Goal: Transaction & Acquisition: Download file/media

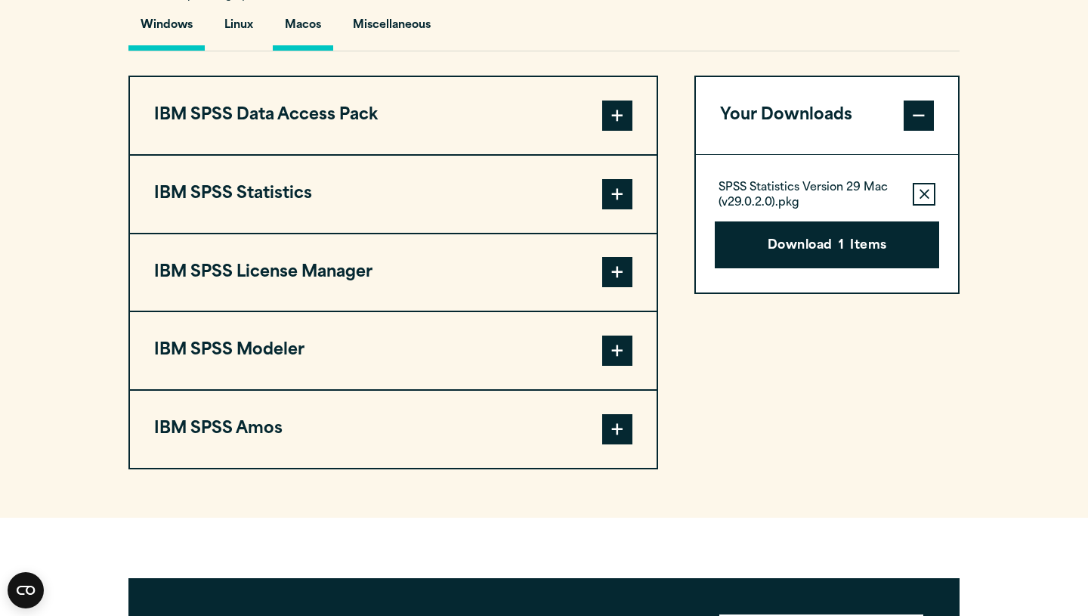
click at [314, 24] on button "Macos" at bounding box center [303, 29] width 60 height 43
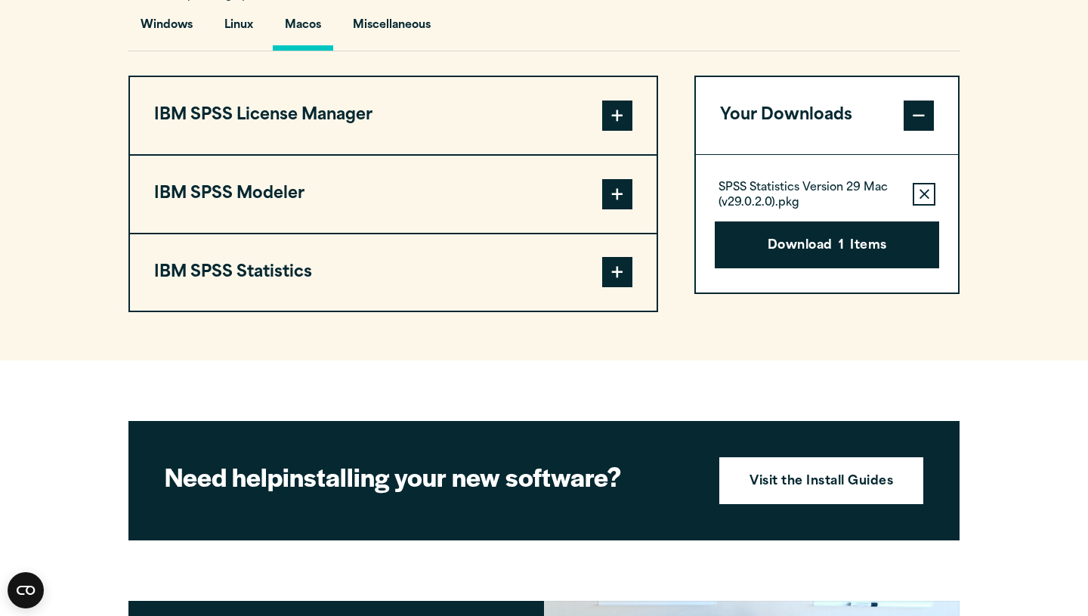
click at [543, 278] on button "IBM SPSS Statistics" at bounding box center [393, 272] width 527 height 77
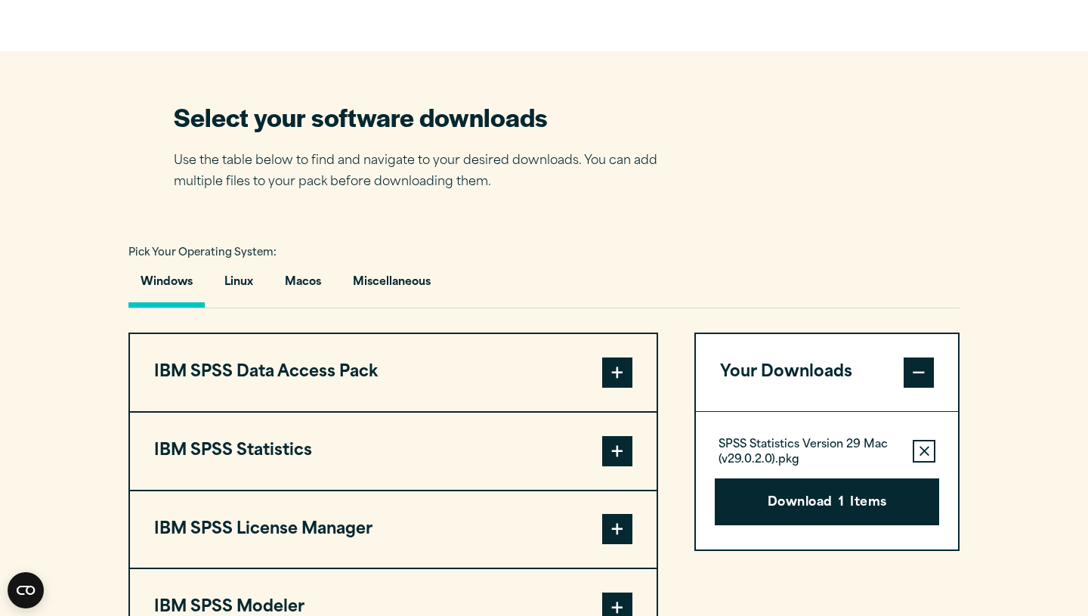
scroll to position [895, 0]
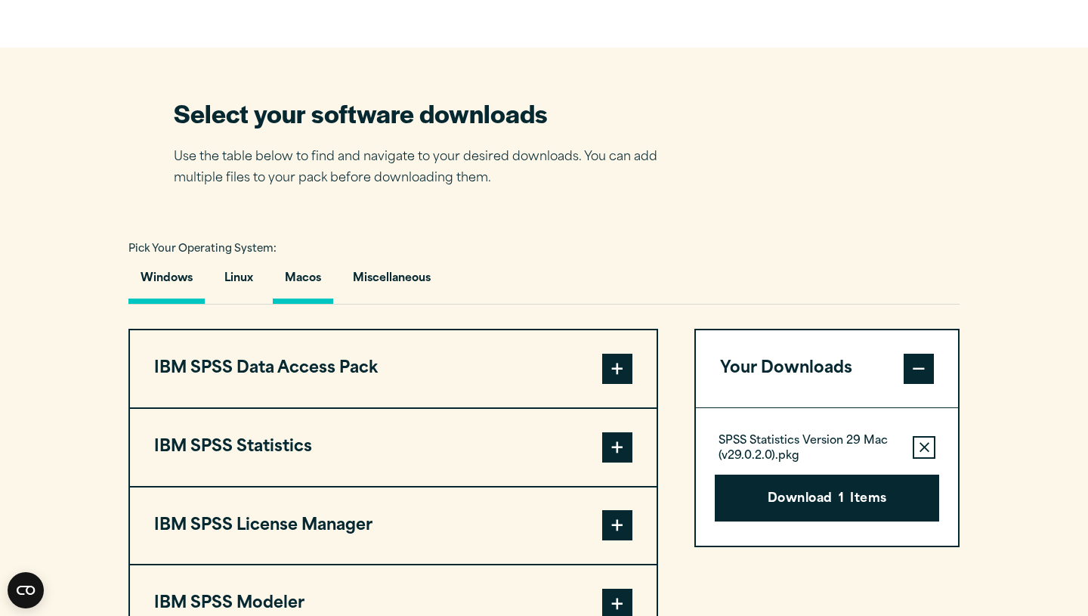
click at [314, 285] on button "Macos" at bounding box center [303, 282] width 60 height 43
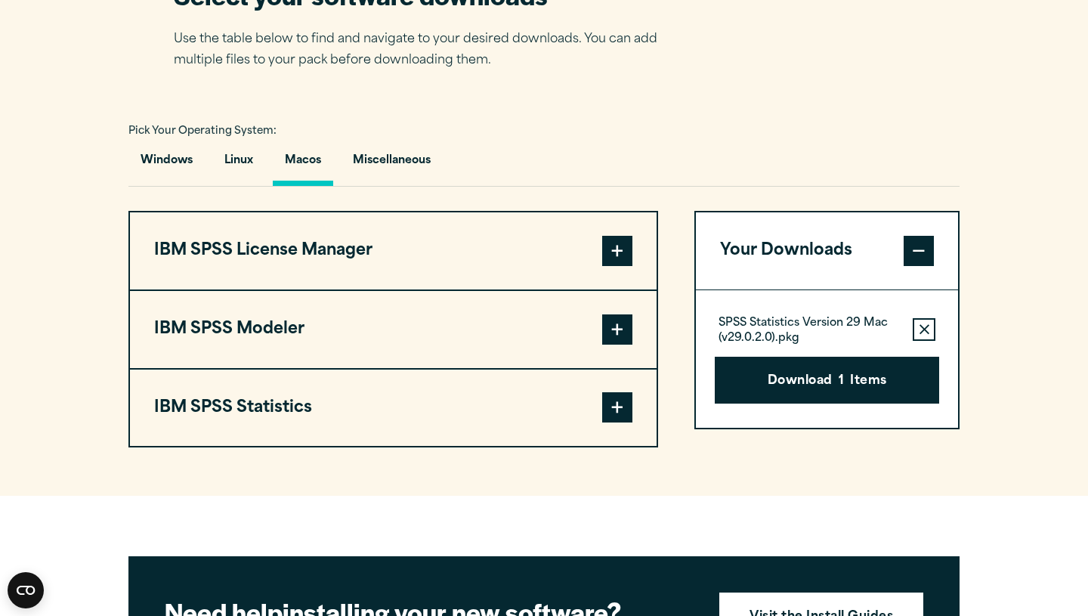
scroll to position [1032, 0]
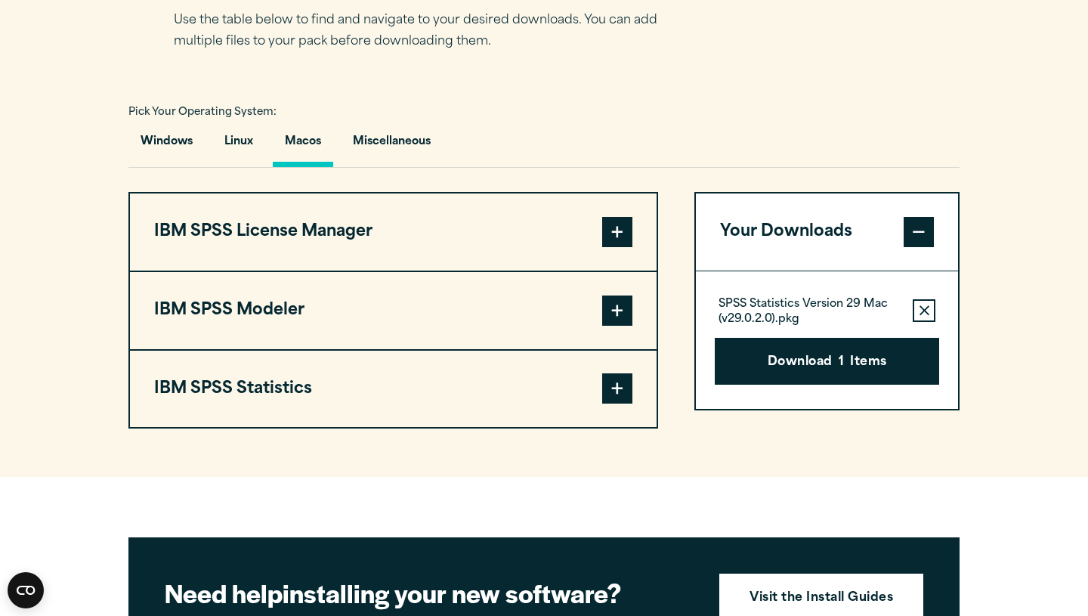
click at [620, 403] on span at bounding box center [617, 388] width 30 height 30
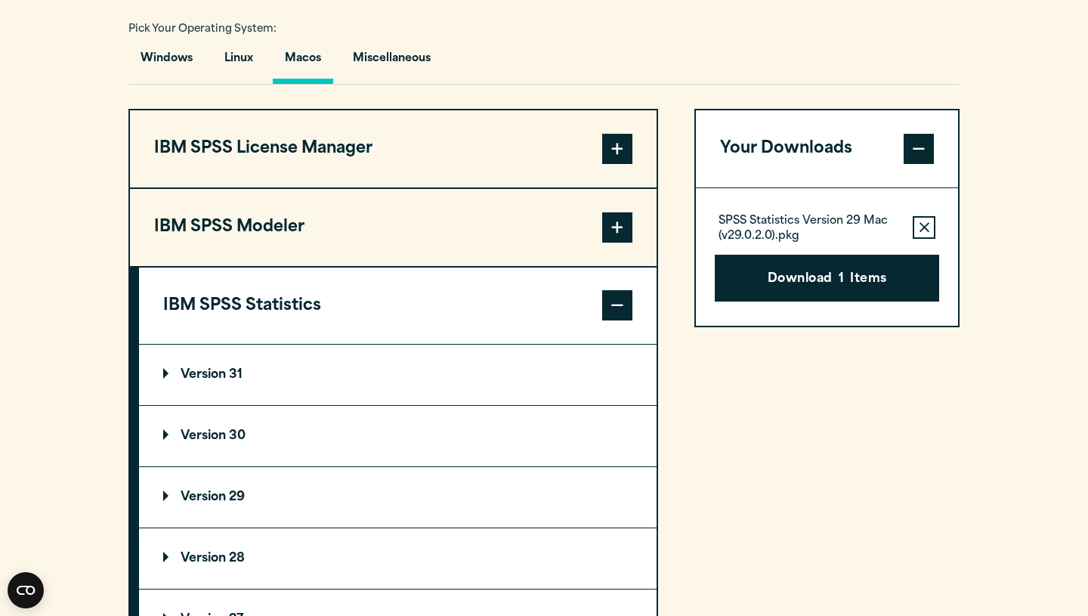
scroll to position [1122, 0]
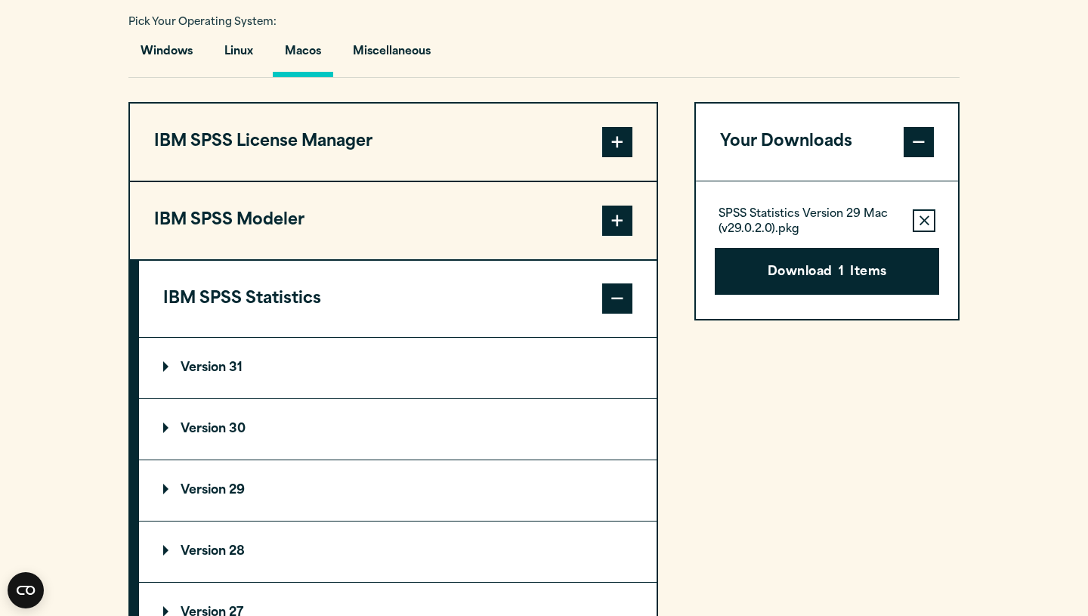
click at [223, 374] on p "Version 31" at bounding box center [202, 368] width 79 height 12
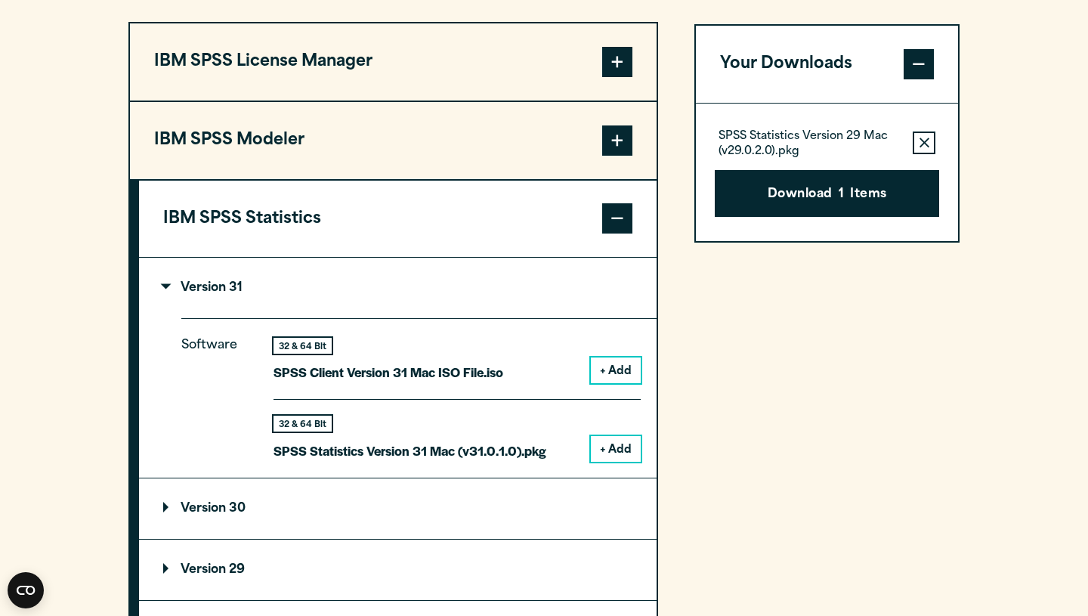
scroll to position [1206, 0]
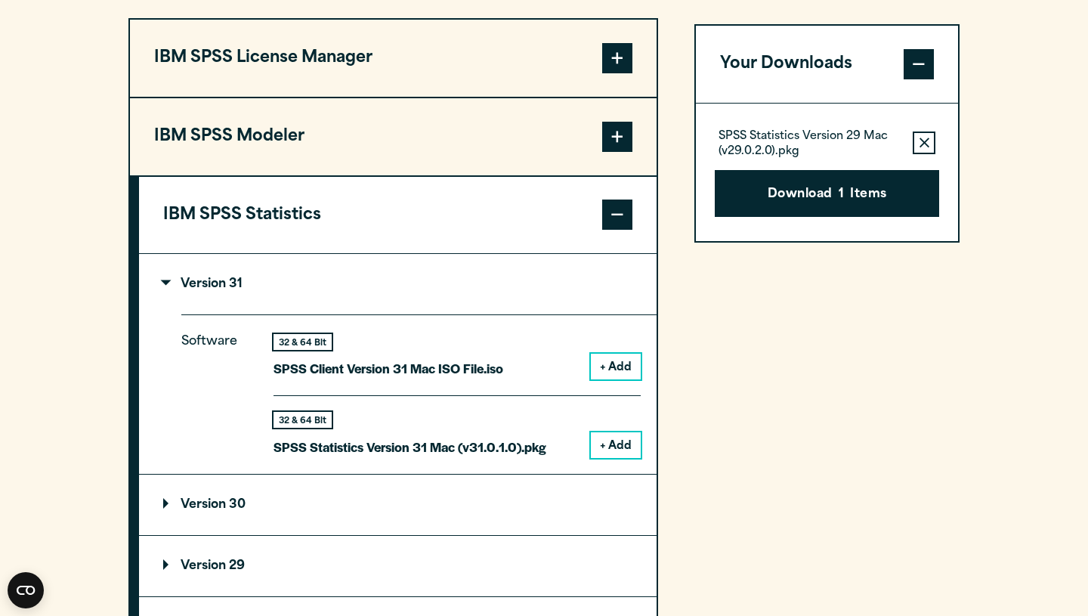
click at [614, 452] on button "+ Add" at bounding box center [616, 445] width 50 height 26
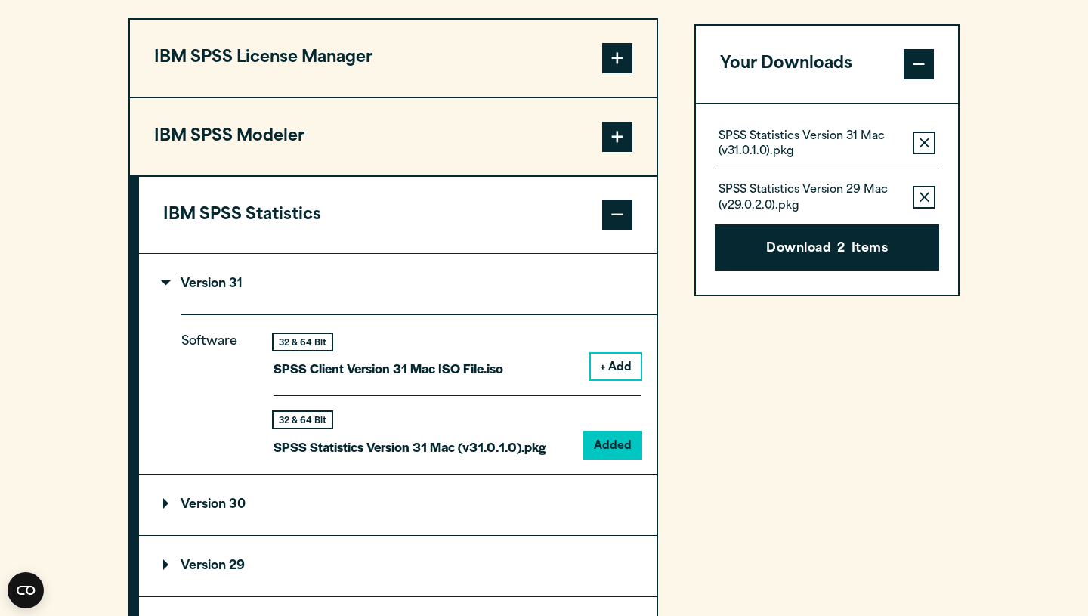
click at [922, 195] on icon "button" at bounding box center [924, 197] width 10 height 10
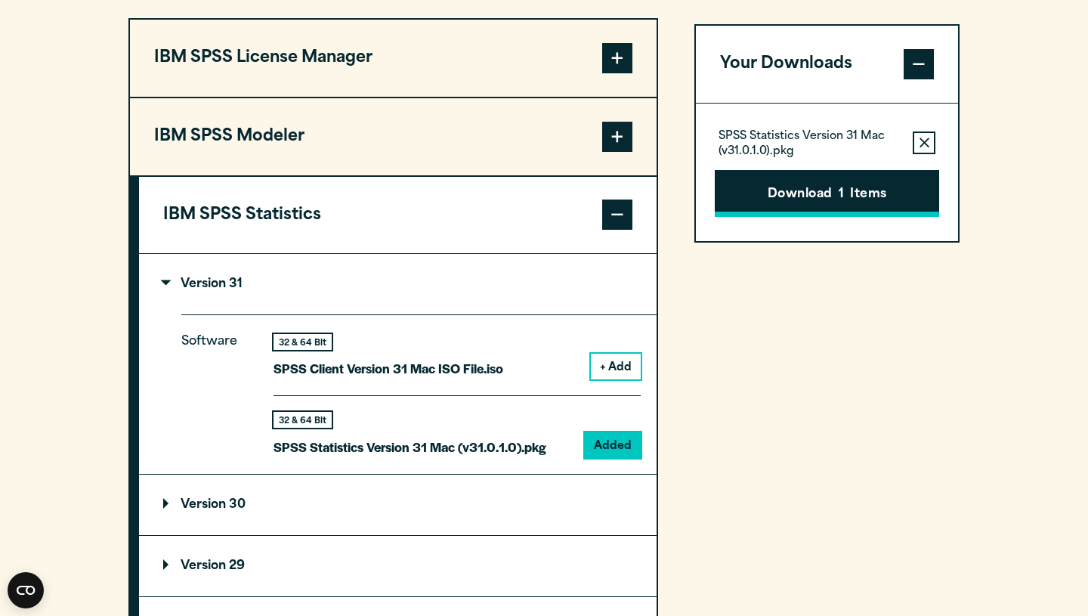
click at [871, 191] on button "Download 1 Items" at bounding box center [827, 193] width 224 height 47
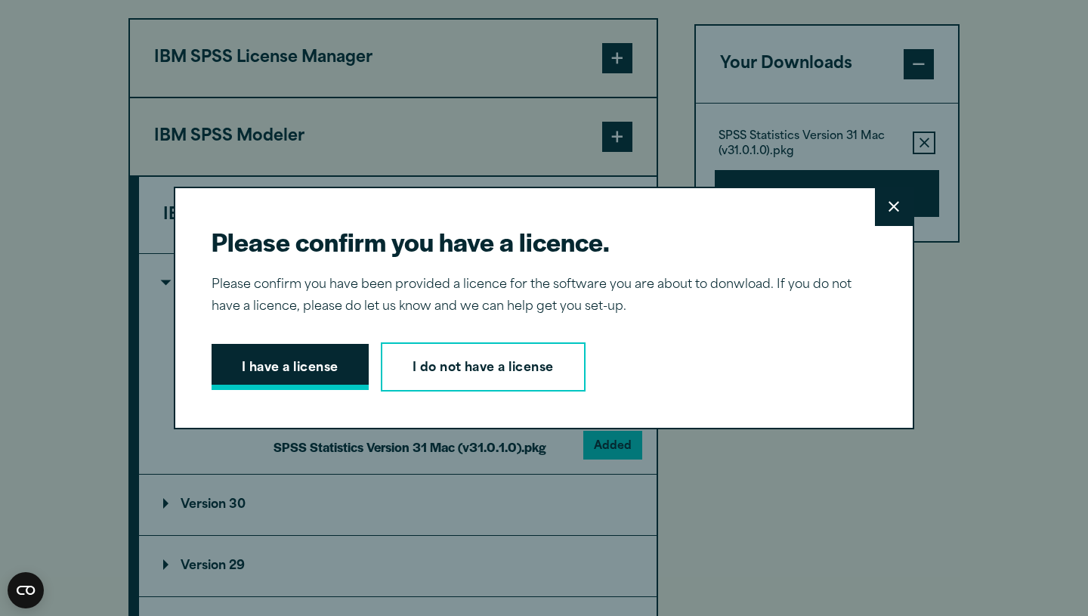
click at [330, 366] on button "I have a license" at bounding box center [290, 367] width 157 height 47
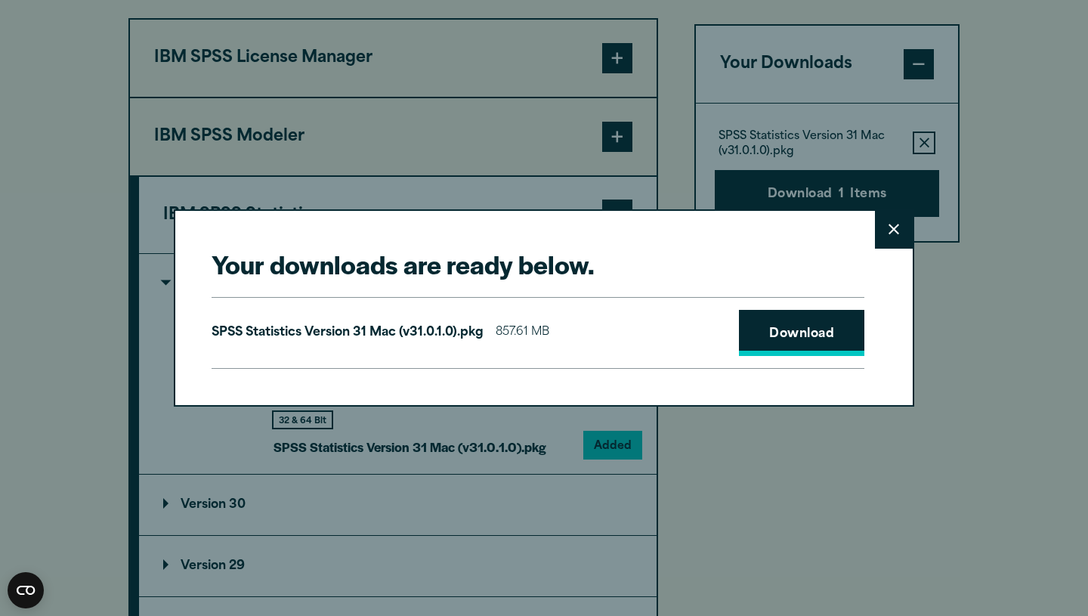
click at [811, 341] on link "Download" at bounding box center [801, 333] width 125 height 47
